Goal: Task Accomplishment & Management: Use online tool/utility

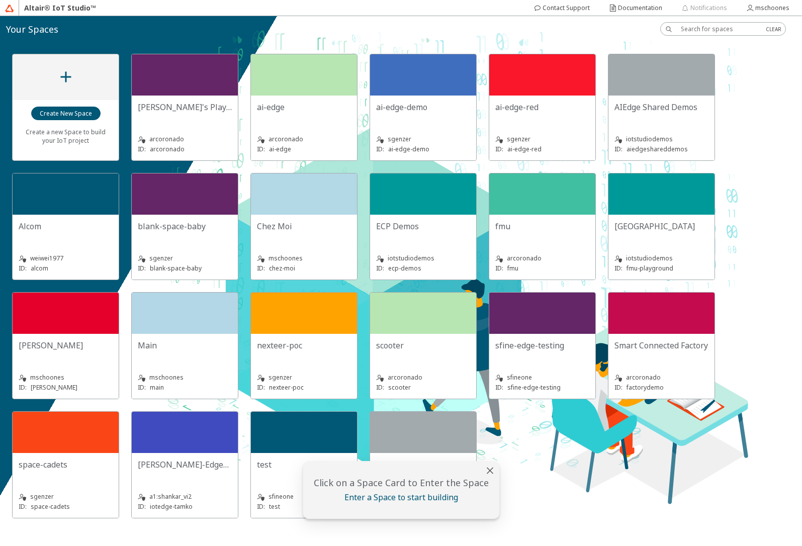
click at [104, 468] on div "space-cadets" at bounding box center [66, 464] width 94 height 11
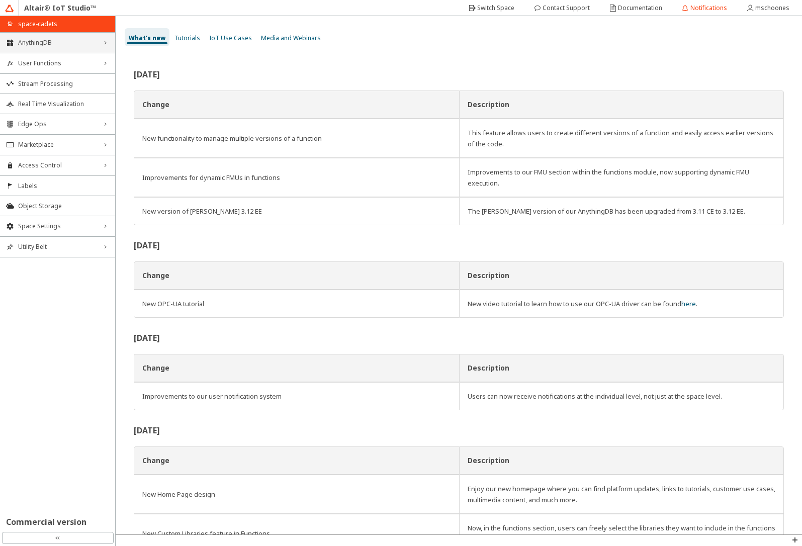
click at [45, 39] on span "AnythingDB" at bounding box center [57, 43] width 79 height 8
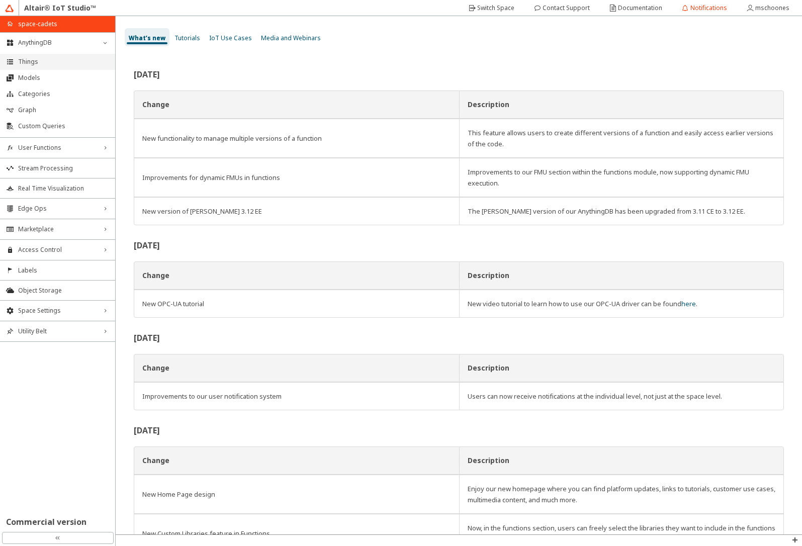
click at [46, 62] on span "Things" at bounding box center [63, 62] width 91 height 8
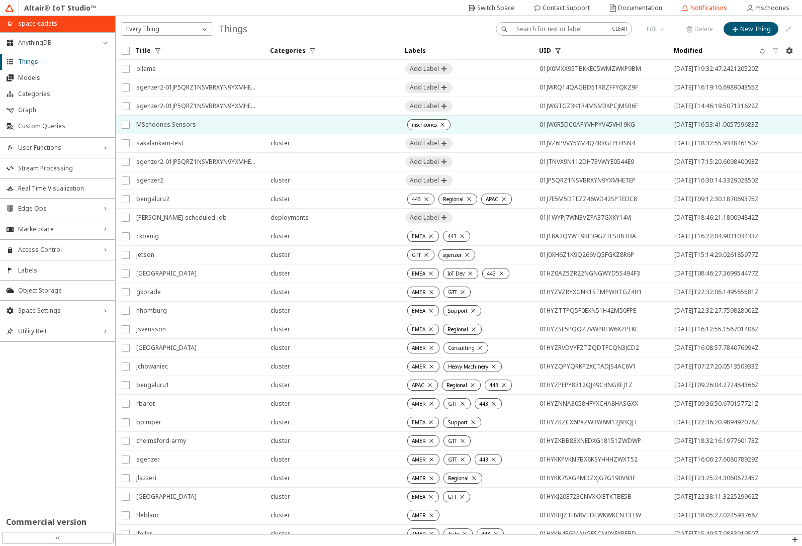
click at [208, 126] on span "MSchoones Sensors" at bounding box center [196, 125] width 121 height 18
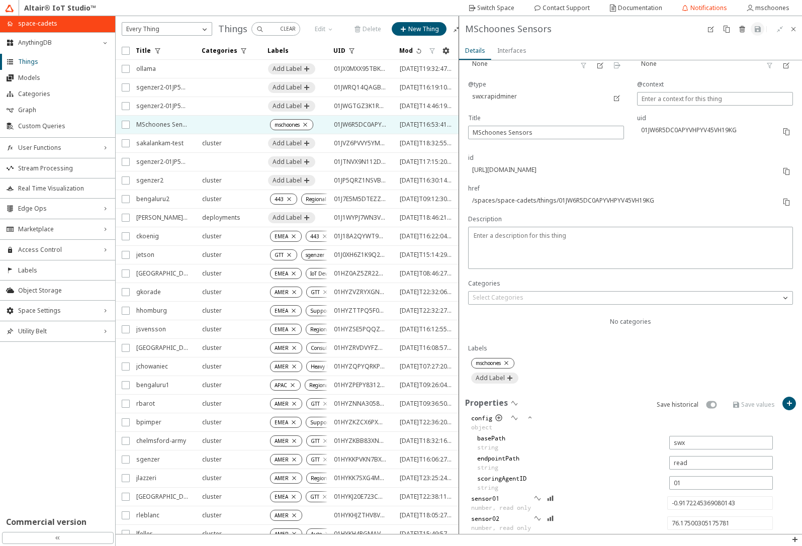
scroll to position [121, 0]
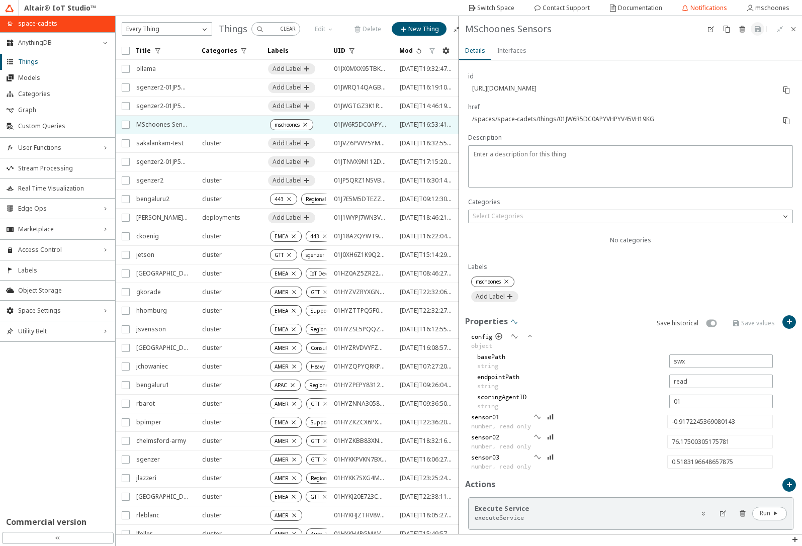
click at [513, 321] on iron-icon at bounding box center [514, 322] width 8 height 8
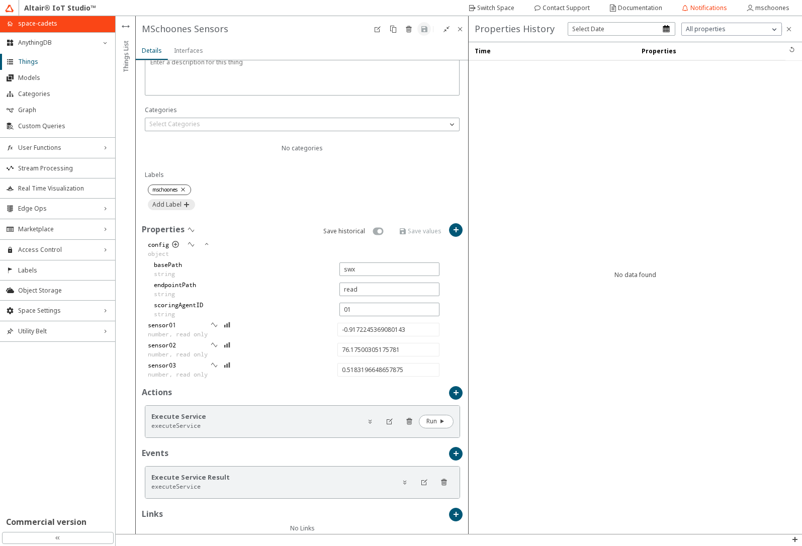
scroll to position [224, 0]
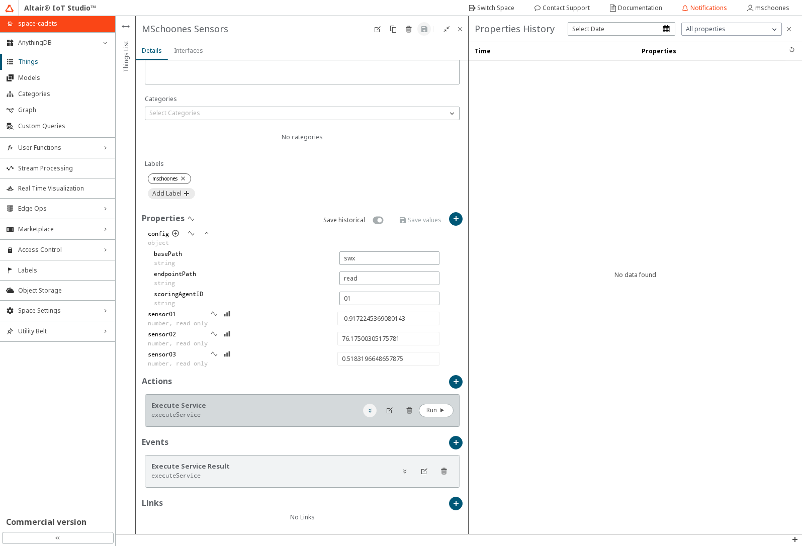
click at [366, 413] on iron-icon at bounding box center [370, 410] width 8 height 8
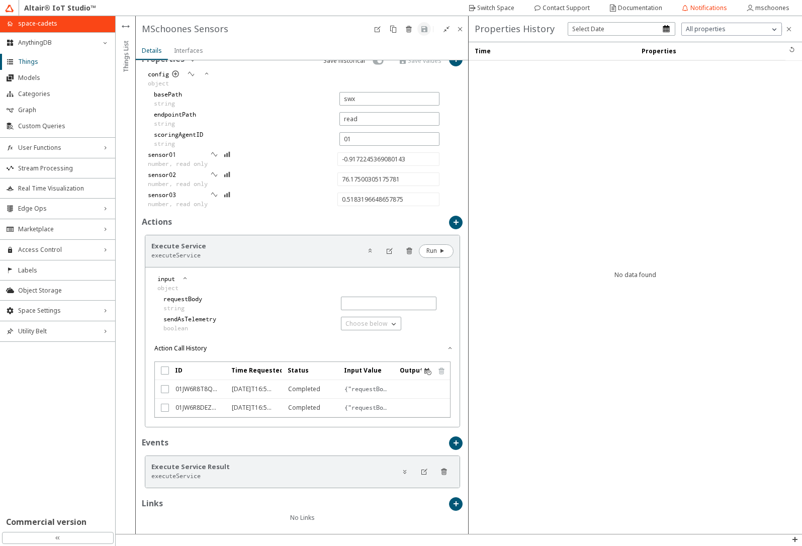
scroll to position [384, 0]
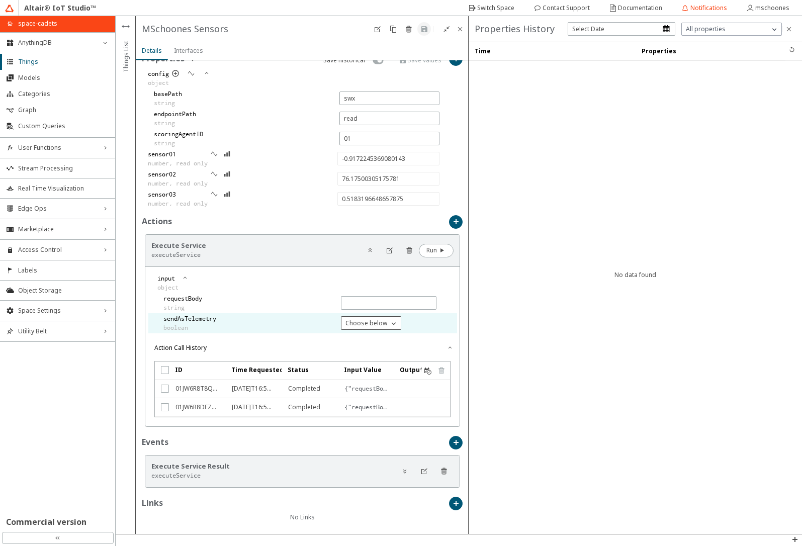
click at [354, 322] on p "Choose below" at bounding box center [366, 323] width 50 height 9
click at [353, 337] on p "true" at bounding box center [365, 337] width 59 height 9
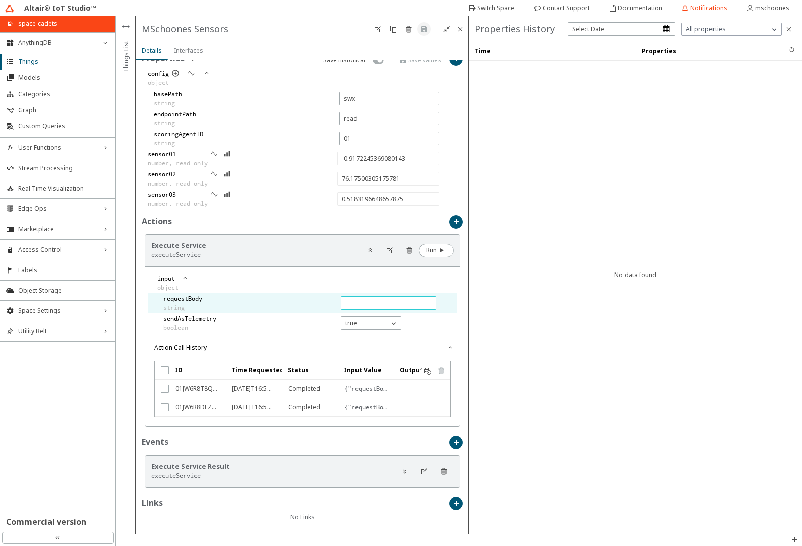
click at [358, 304] on input "text" at bounding box center [388, 303] width 86 height 9
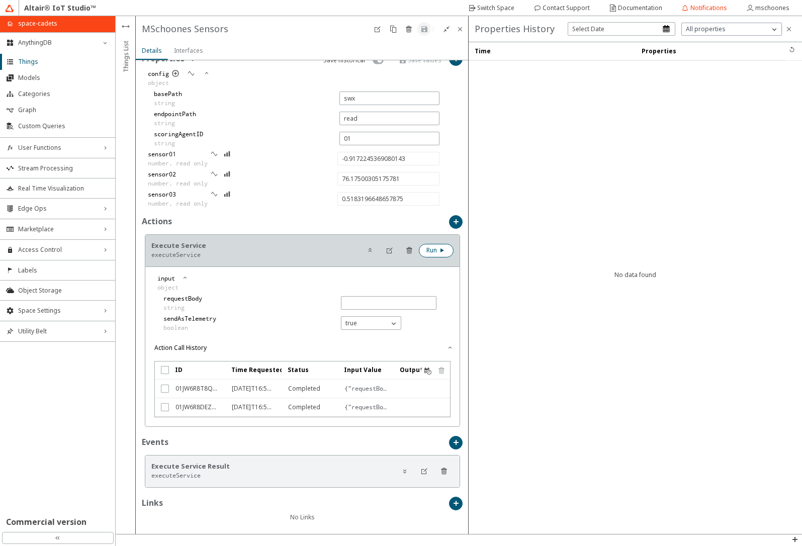
click at [0, 0] on slot "Run" at bounding box center [0, 0] width 0 height 0
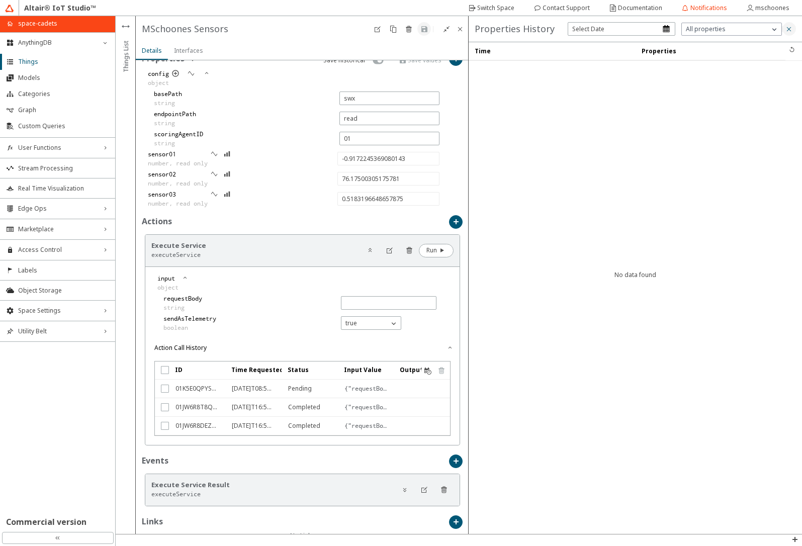
click at [790, 31] on iron-icon at bounding box center [789, 29] width 8 height 8
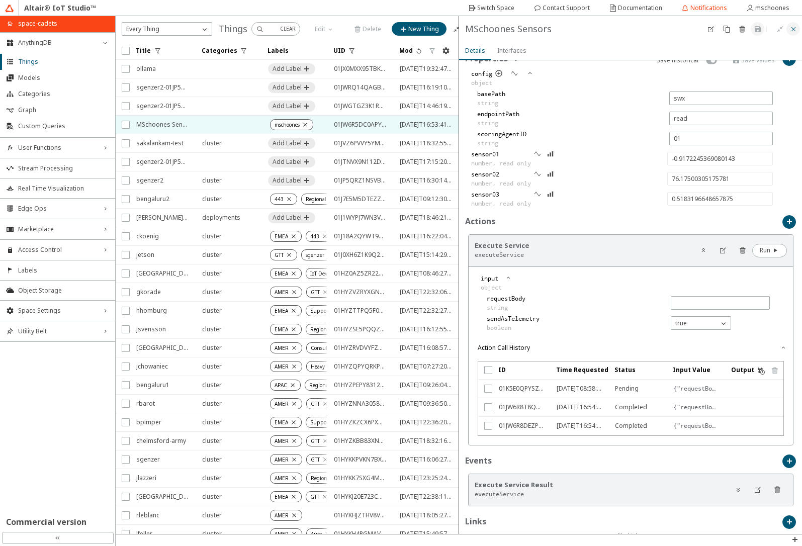
click at [794, 31] on iron-icon at bounding box center [793, 29] width 8 height 8
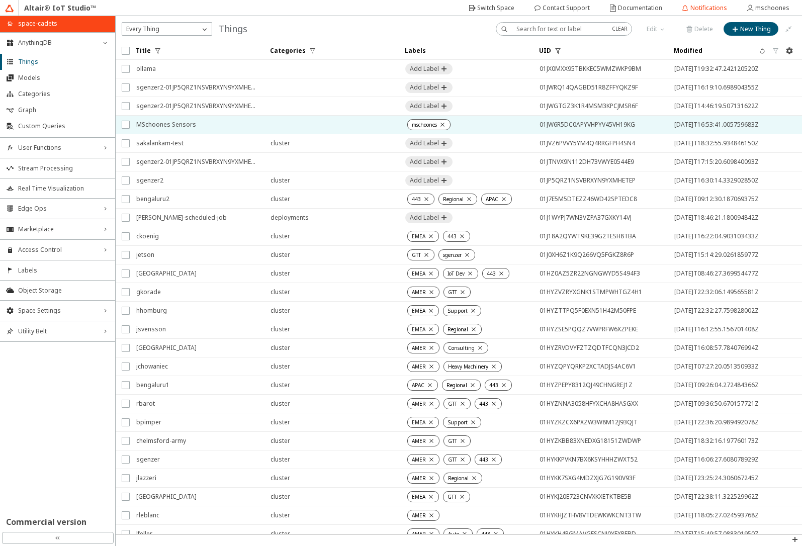
click at [196, 123] on span "MSchoones Sensors" at bounding box center [196, 125] width 121 height 18
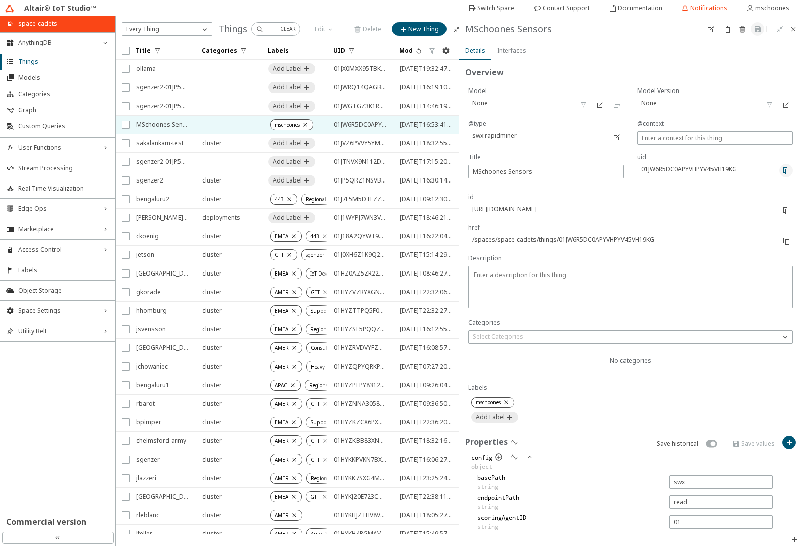
click at [782, 170] on iron-icon at bounding box center [786, 171] width 8 height 8
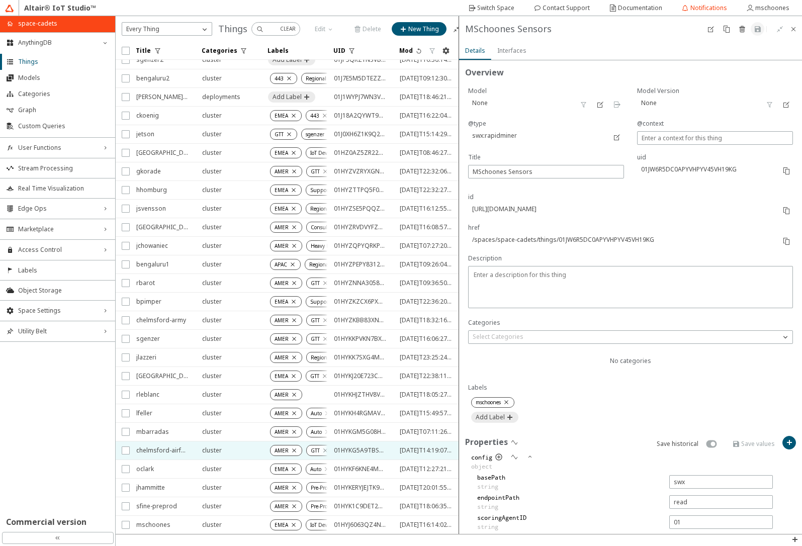
scroll to position [166, 0]
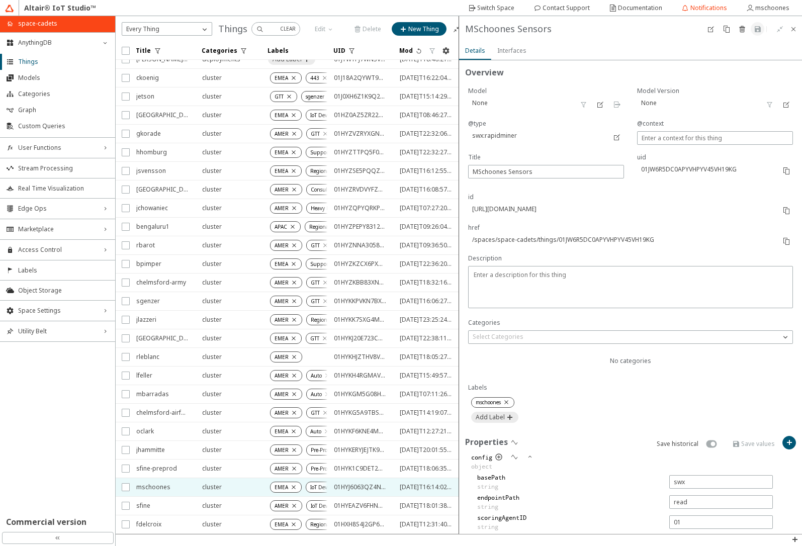
click at [170, 482] on span "mschoones" at bounding box center [162, 487] width 53 height 18
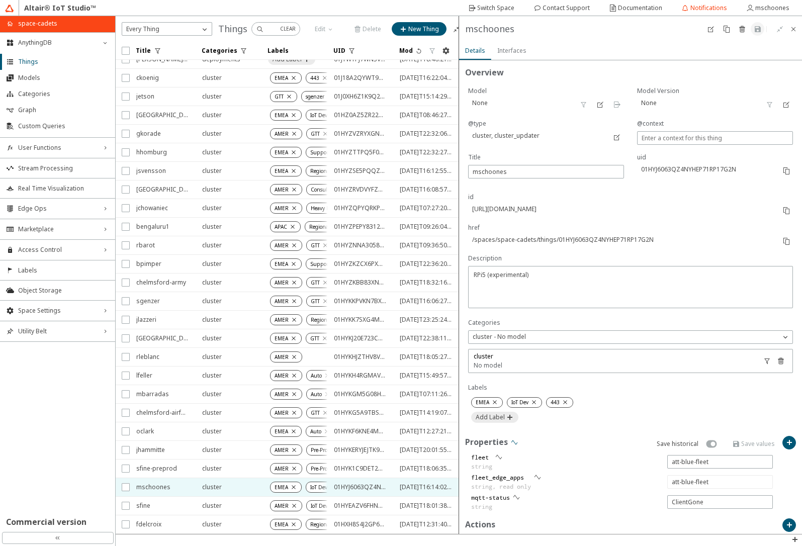
click at [512, 445] on iron-icon at bounding box center [514, 442] width 8 height 8
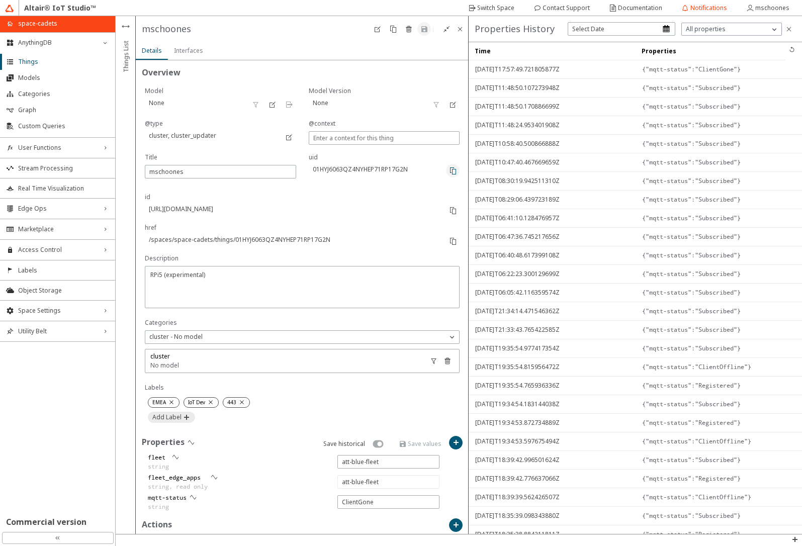
click at [449, 170] on iron-icon at bounding box center [453, 171] width 8 height 8
click at [791, 26] on iron-icon at bounding box center [789, 29] width 8 height 8
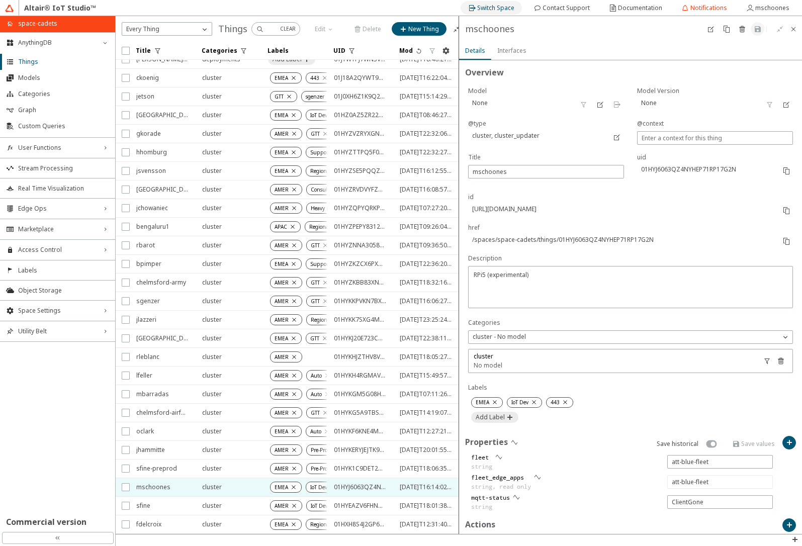
click at [0, 0] on slot "Switch Space" at bounding box center [0, 0] width 0 height 0
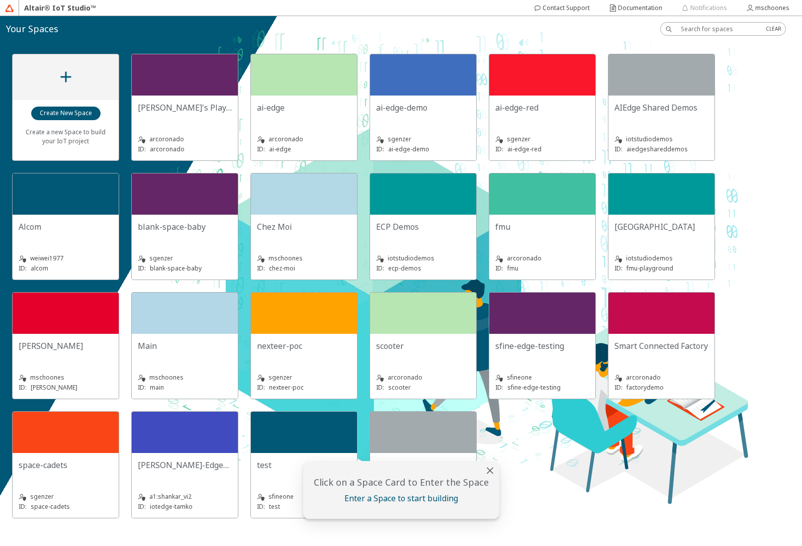
click at [318, 230] on div "Chez Moi" at bounding box center [304, 227] width 94 height 12
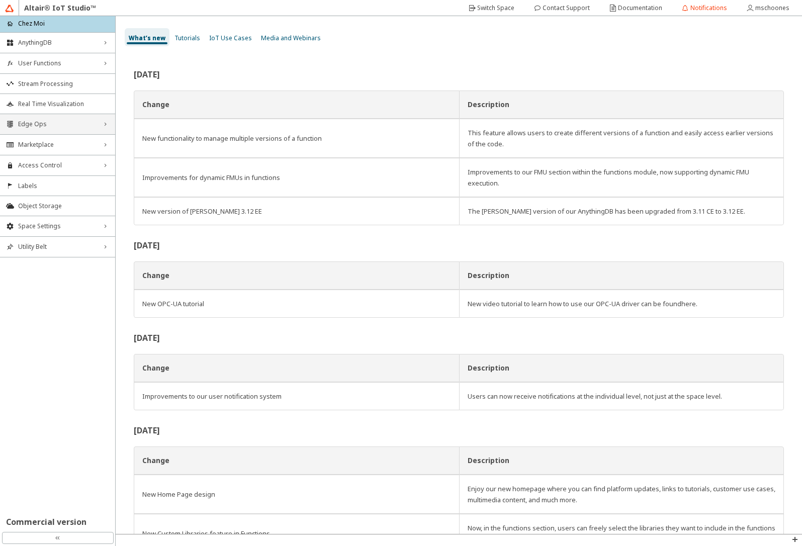
click at [58, 130] on div "Edge Ops right_chevron" at bounding box center [57, 124] width 115 height 20
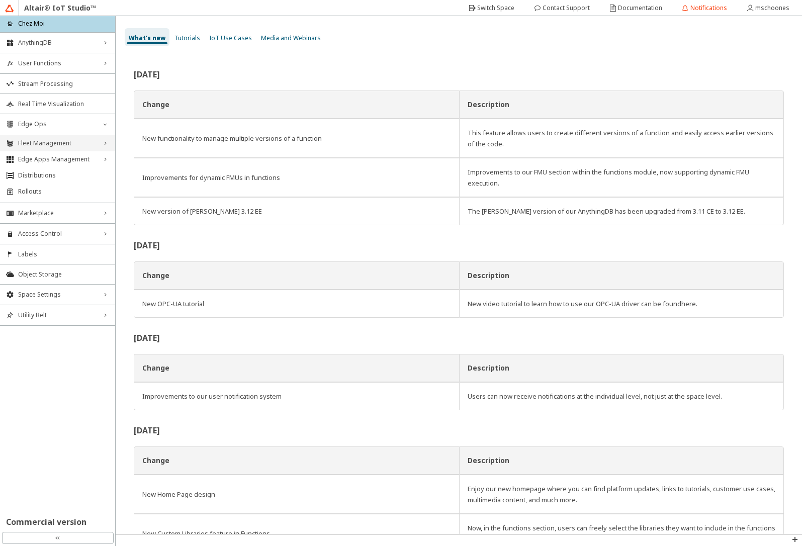
click at [55, 141] on span "Fleet Management" at bounding box center [57, 143] width 79 height 8
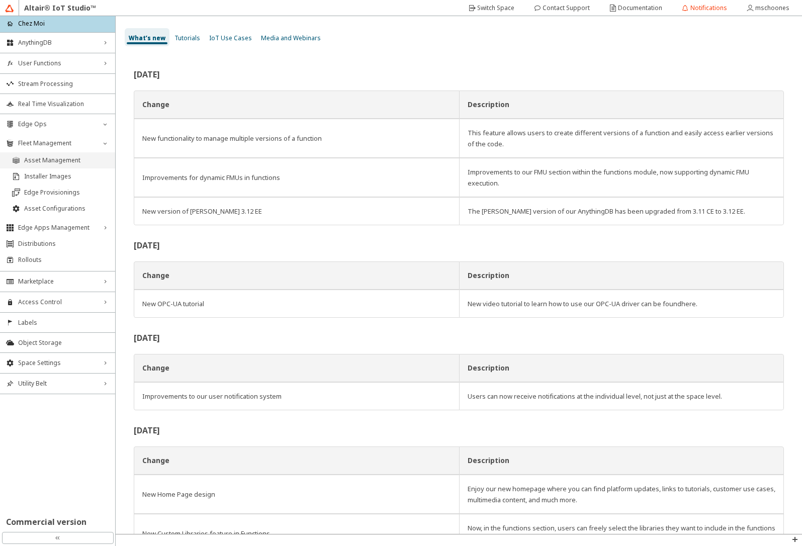
click at [56, 159] on span "Asset Management" at bounding box center [66, 160] width 85 height 8
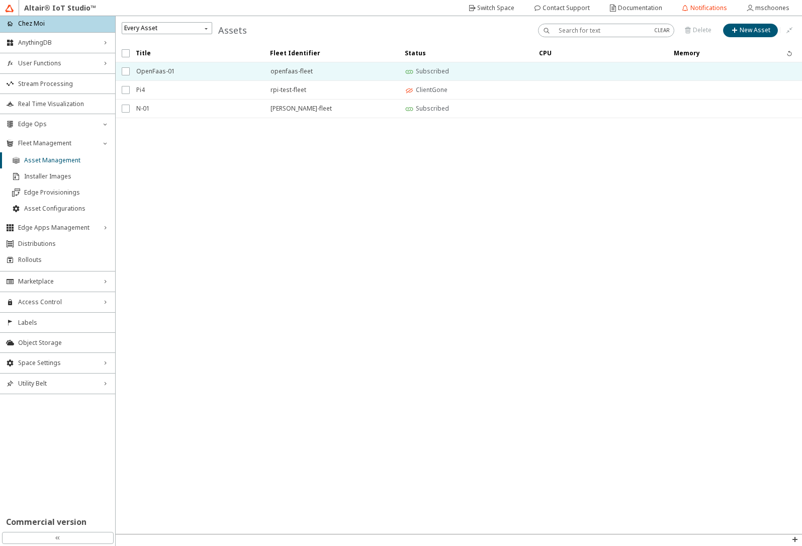
click at [182, 77] on span "OpenFaas-01" at bounding box center [196, 71] width 121 height 18
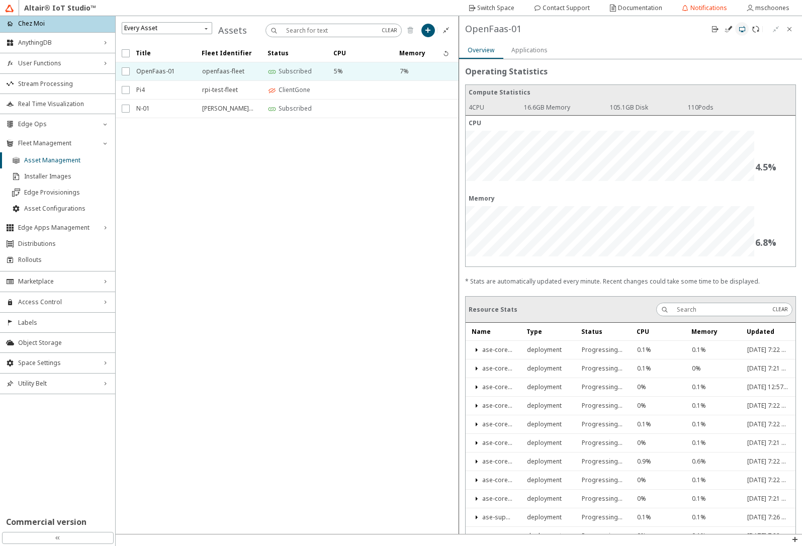
click at [743, 33] on paper-button at bounding box center [742, 29] width 14 height 14
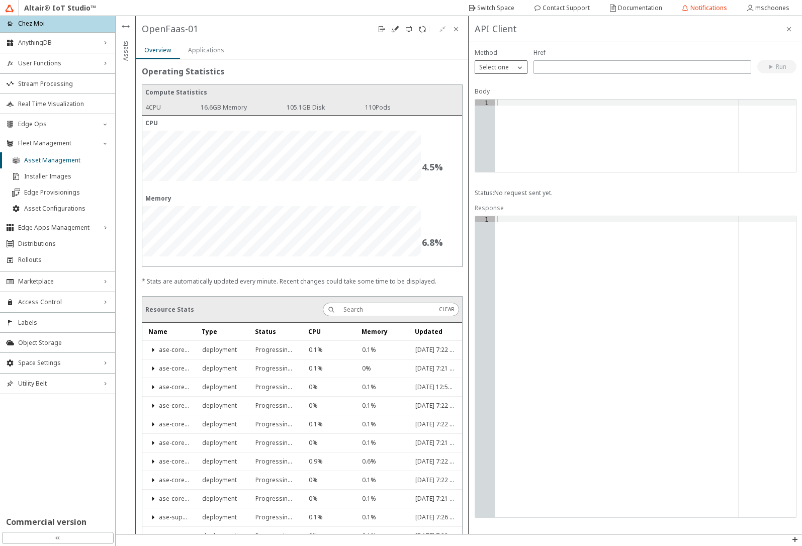
click at [510, 69] on p "Select one" at bounding box center [494, 67] width 38 height 9
click at [502, 79] on p "GET" at bounding box center [501, 81] width 52 height 9
click at [549, 68] on input "text" at bounding box center [642, 67] width 209 height 9
type input "/support/faas/functions"
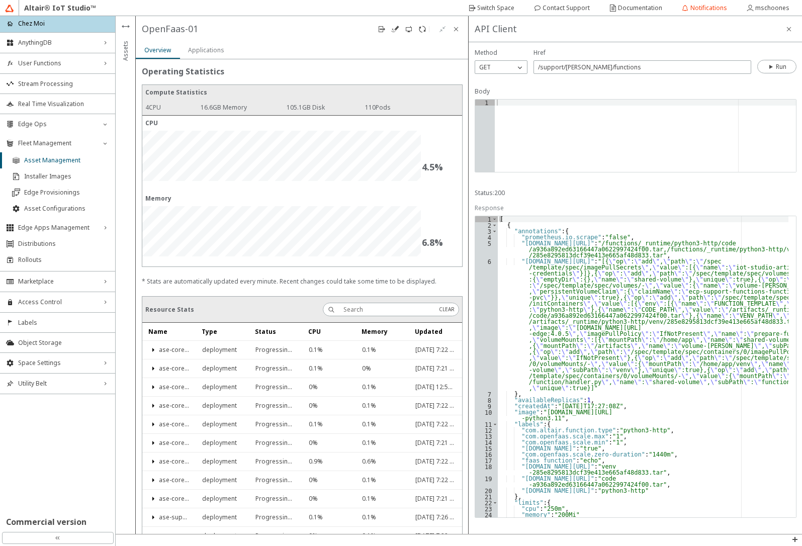
scroll to position [72, 0]
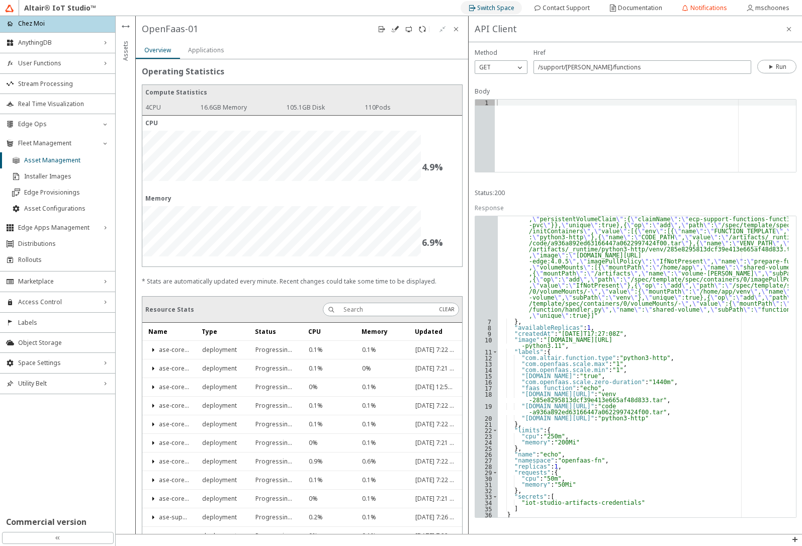
click at [0, 0] on slot "Switch Space" at bounding box center [0, 0] width 0 height 0
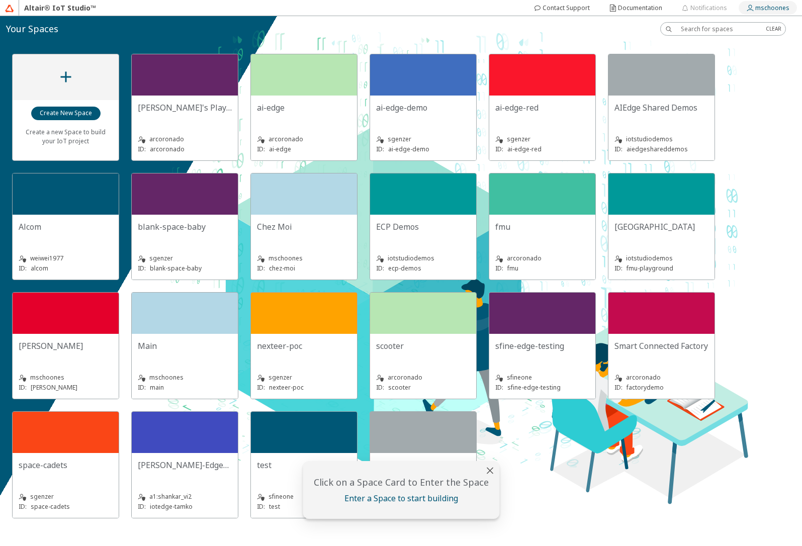
click at [0, 0] on slot "mschoones" at bounding box center [0, 0] width 0 height 0
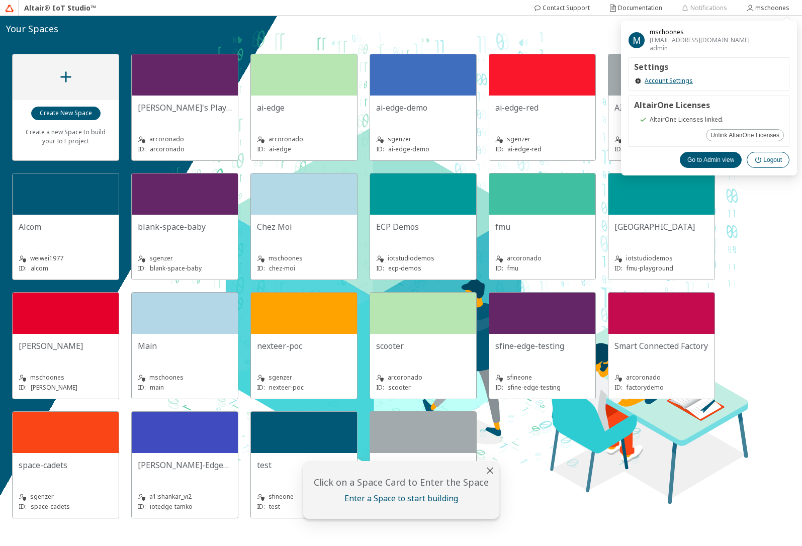
click at [0, 0] on slot "Logout" at bounding box center [0, 0] width 0 height 0
